Goal: Find specific page/section: Find specific page/section

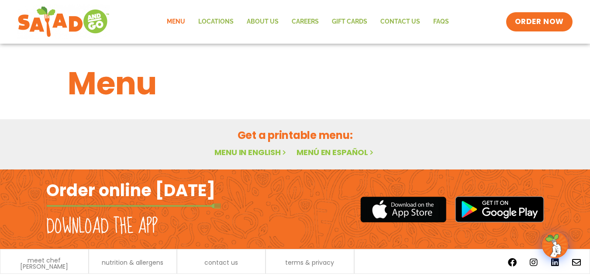
scroll to position [24, 0]
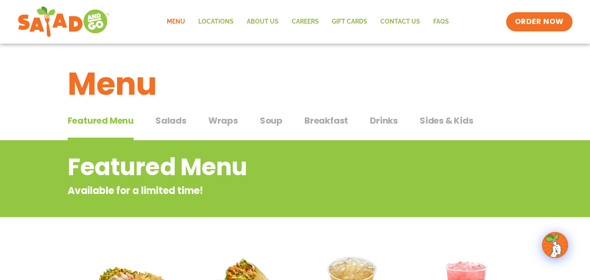
click at [172, 121] on span "Salads" at bounding box center [171, 120] width 31 height 13
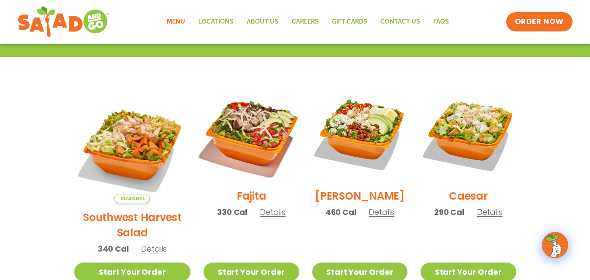
scroll to position [218, 0]
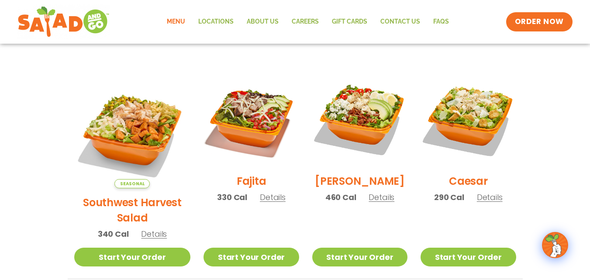
click at [144, 228] on span "Details" at bounding box center [154, 233] width 26 height 11
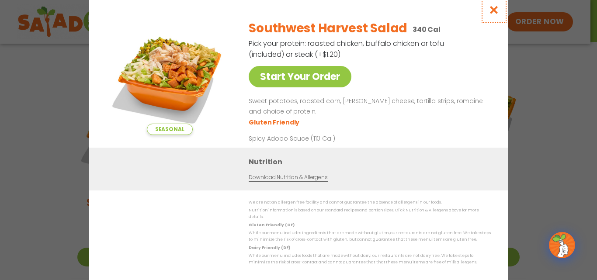
click at [495, 11] on icon "Close modal" at bounding box center [493, 9] width 11 height 9
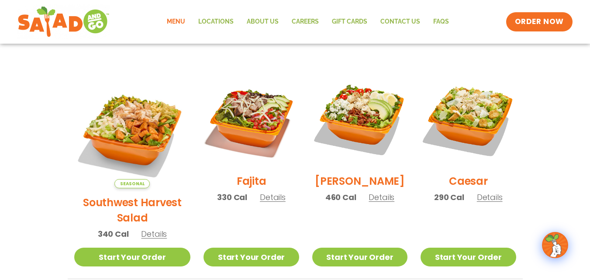
click at [260, 202] on span "Details" at bounding box center [273, 197] width 26 height 11
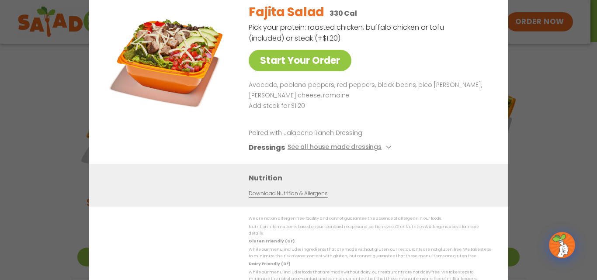
click at [434, 57] on div "Fajita Salad 330 Cal Pick your protein: roasted chicken, buffalo chicken or tof…" at bounding box center [368, 80] width 239 height 167
drag, startPoint x: 434, startPoint y: 57, endPoint x: 451, endPoint y: 12, distance: 48.3
click at [434, 50] on div "Fajita Salad 330 Cal Pick your protein: roasted chicken, buffalo chicken or tof…" at bounding box center [368, 80] width 239 height 167
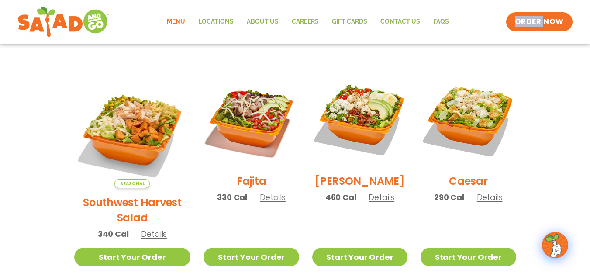
click at [493, 1] on div "Menu Locations About Us Careers GIFT CARDS Contact Us FAQs Menu Menu Locations …" at bounding box center [295, 22] width 590 height 44
click at [486, 203] on span "Details" at bounding box center [490, 197] width 26 height 11
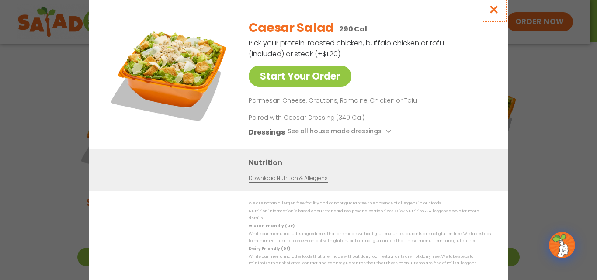
click at [493, 10] on icon "Close modal" at bounding box center [493, 9] width 11 height 9
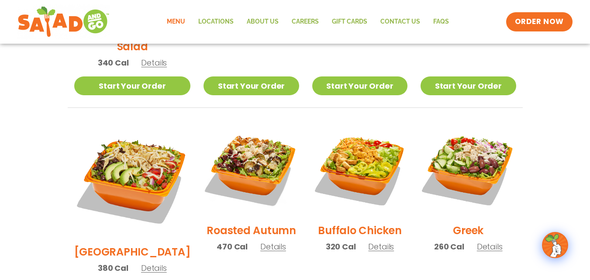
scroll to position [393, 0]
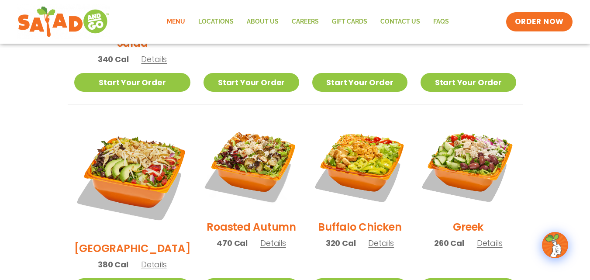
click at [128, 241] on h2 "BBQ Ranch" at bounding box center [132, 248] width 117 height 15
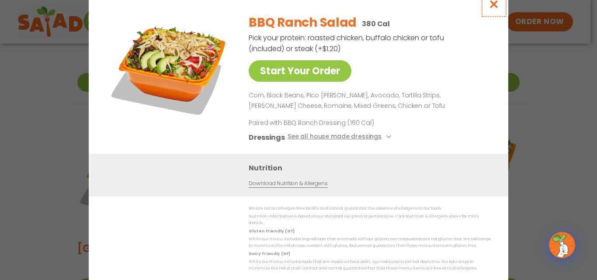
click at [492, 7] on icon "Close modal" at bounding box center [493, 4] width 11 height 9
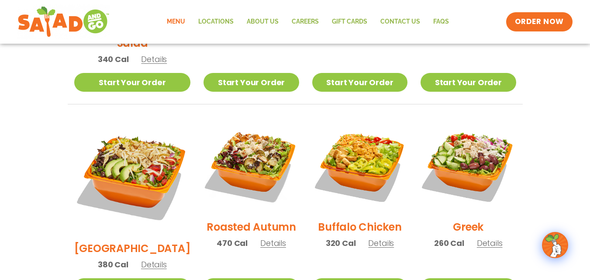
click at [260, 238] on span "Details" at bounding box center [273, 243] width 26 height 11
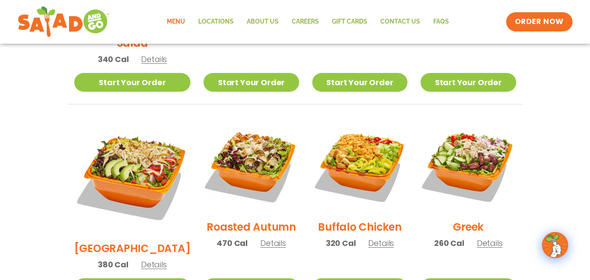
click at [373, 238] on span "Details" at bounding box center [381, 243] width 26 height 11
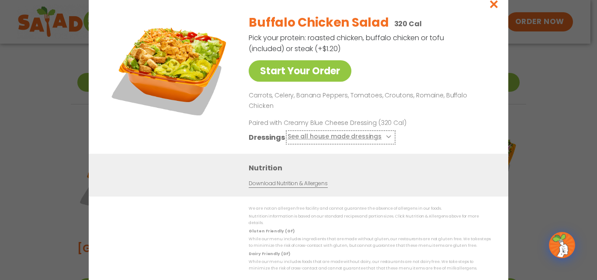
click at [319, 134] on button "See all house made dressings" at bounding box center [340, 136] width 106 height 11
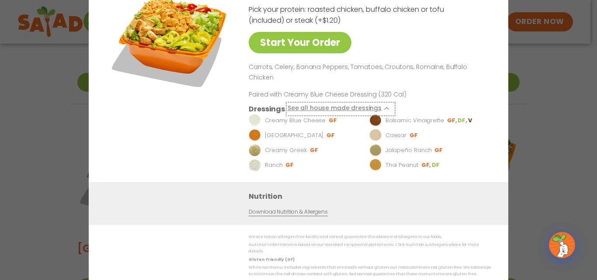
click at [386, 107] on icon at bounding box center [387, 108] width 3 height 3
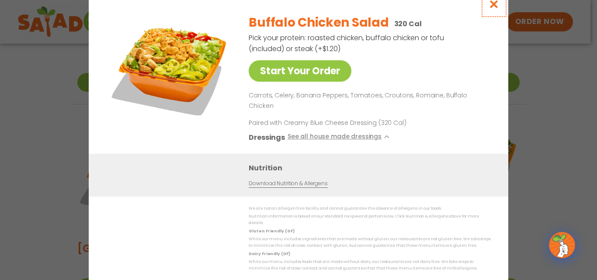
click at [495, 9] on icon "Close modal" at bounding box center [493, 4] width 11 height 9
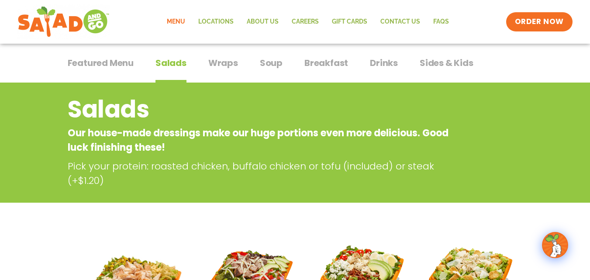
scroll to position [44, 0]
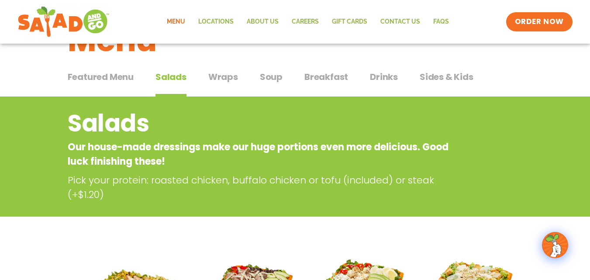
click at [224, 76] on span "Wraps" at bounding box center [223, 76] width 30 height 13
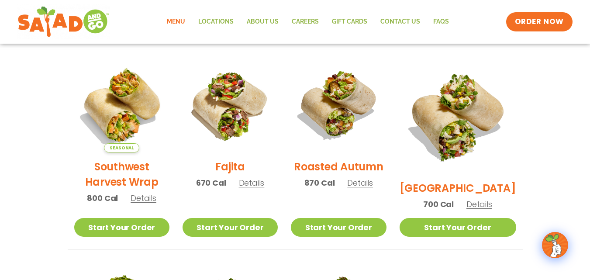
scroll to position [262, 0]
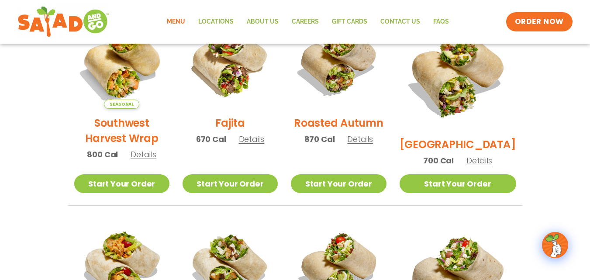
click at [372, 145] on span "Details" at bounding box center [360, 139] width 26 height 11
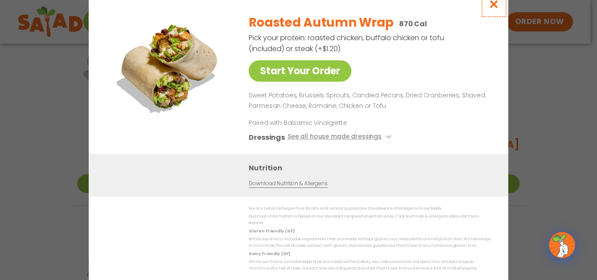
click at [491, 5] on icon "Close modal" at bounding box center [493, 4] width 11 height 9
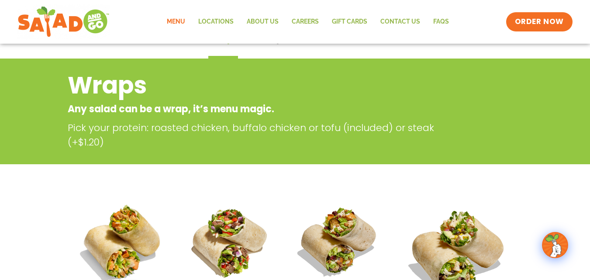
scroll to position [0, 0]
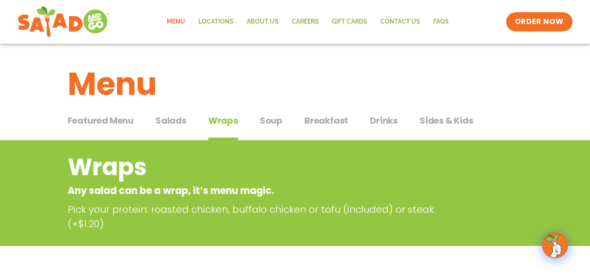
click at [273, 124] on span "Soup" at bounding box center [271, 120] width 23 height 13
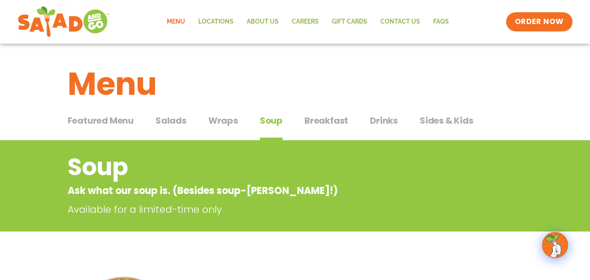
click at [330, 122] on span "Breakfast" at bounding box center [326, 120] width 44 height 13
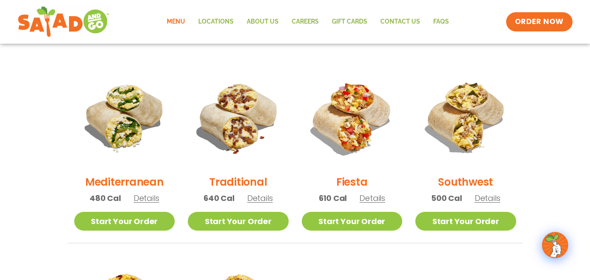
scroll to position [218, 0]
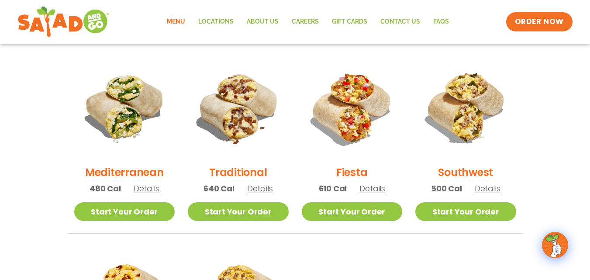
click at [146, 194] on span "Details" at bounding box center [147, 188] width 26 height 11
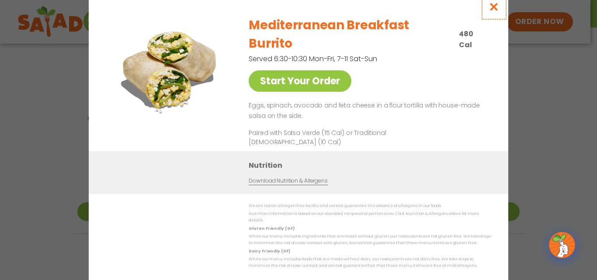
click at [492, 11] on icon "Close modal" at bounding box center [493, 6] width 11 height 9
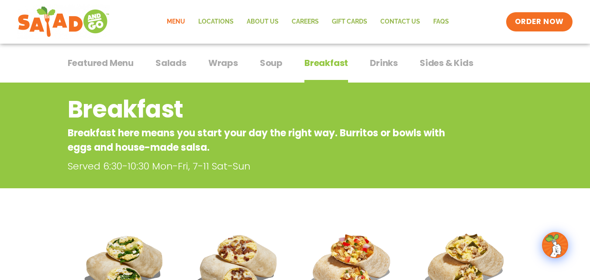
scroll to position [44, 0]
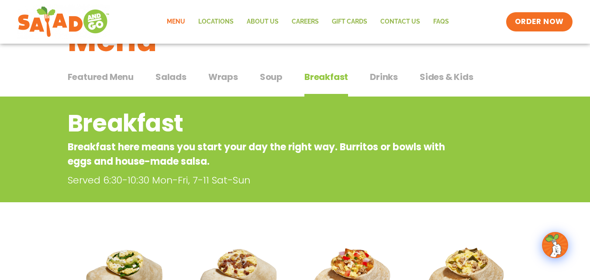
click at [385, 76] on span "Drinks" at bounding box center [384, 76] width 28 height 13
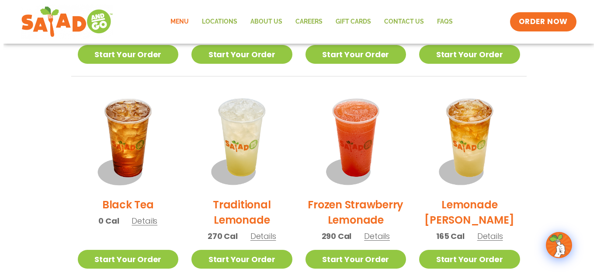
scroll to position [655, 0]
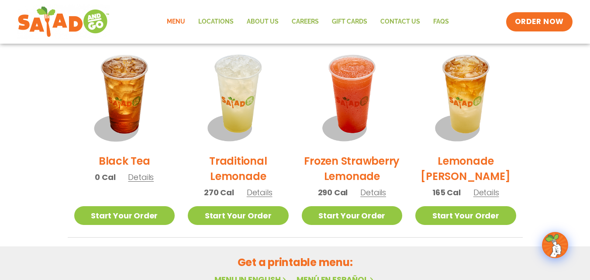
click at [373, 195] on span "Details" at bounding box center [373, 192] width 26 height 11
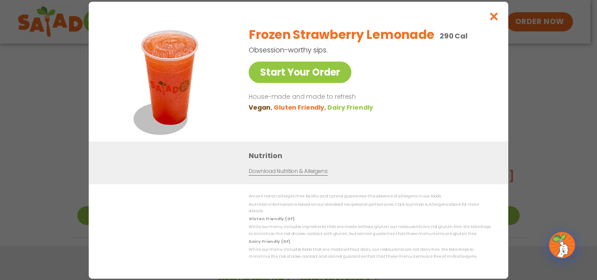
click at [293, 174] on link "Download Nutrition & Allergens" at bounding box center [288, 171] width 79 height 8
click at [495, 17] on icon "Close modal" at bounding box center [493, 16] width 11 height 9
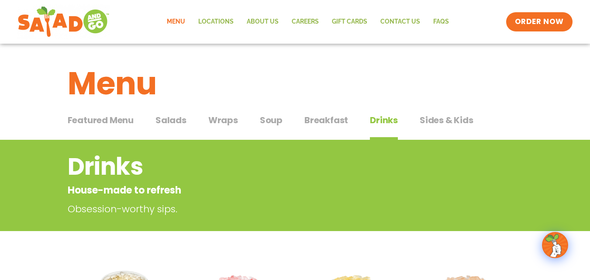
scroll to position [0, 0]
click at [168, 122] on span "Salads" at bounding box center [171, 120] width 31 height 13
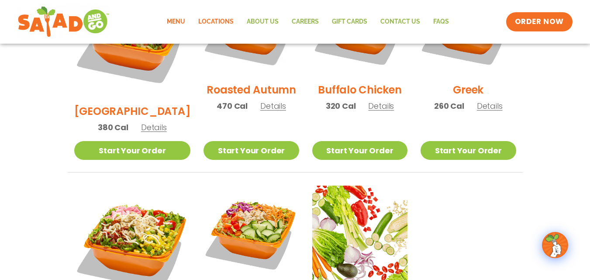
scroll to position [481, 0]
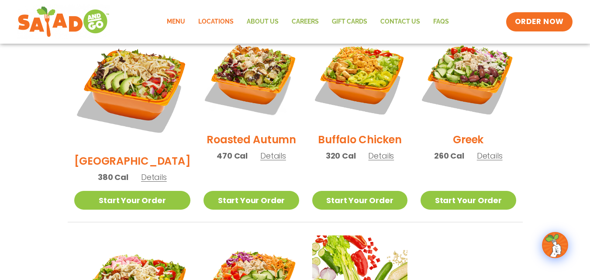
click at [222, 18] on link "Locations" at bounding box center [216, 22] width 48 height 20
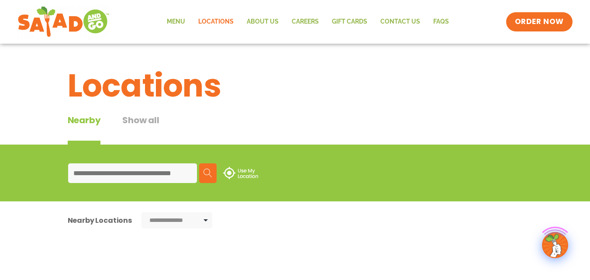
type input "*****"
click at [122, 171] on input "*****" at bounding box center [132, 173] width 129 height 20
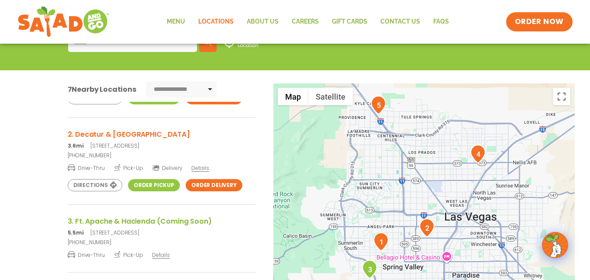
scroll to position [87, 0]
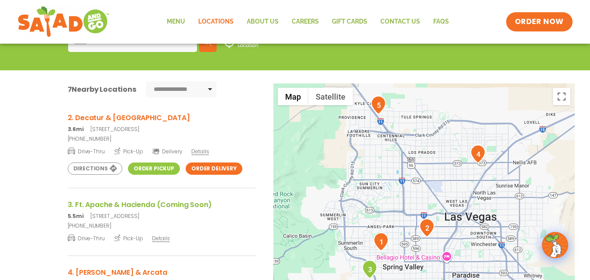
click at [197, 149] on span "Details" at bounding box center [199, 151] width 17 height 7
